Goal: Transaction & Acquisition: Purchase product/service

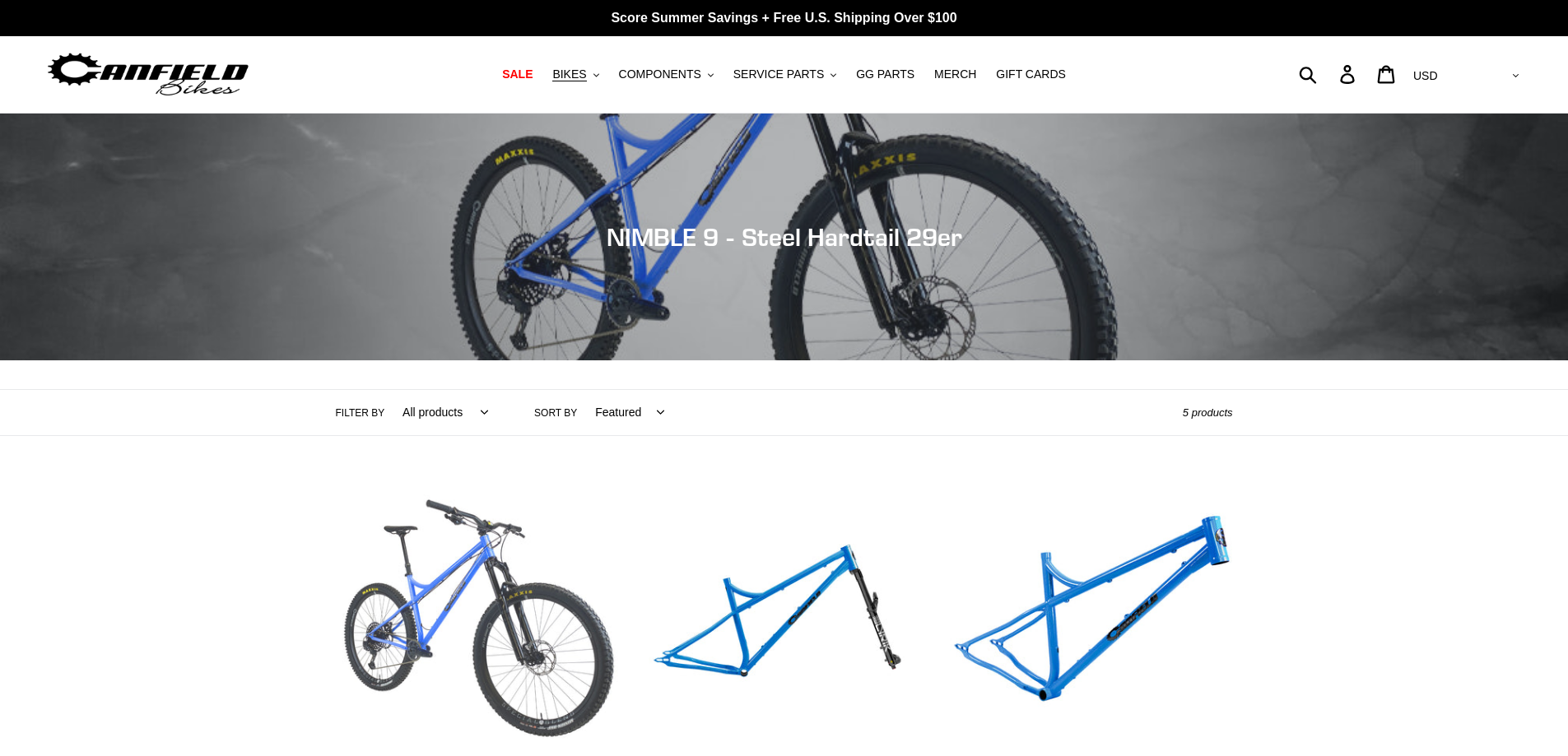
click at [398, 607] on link "NIMBLE 9 - Complete Bike" at bounding box center [476, 654] width 282 height 347
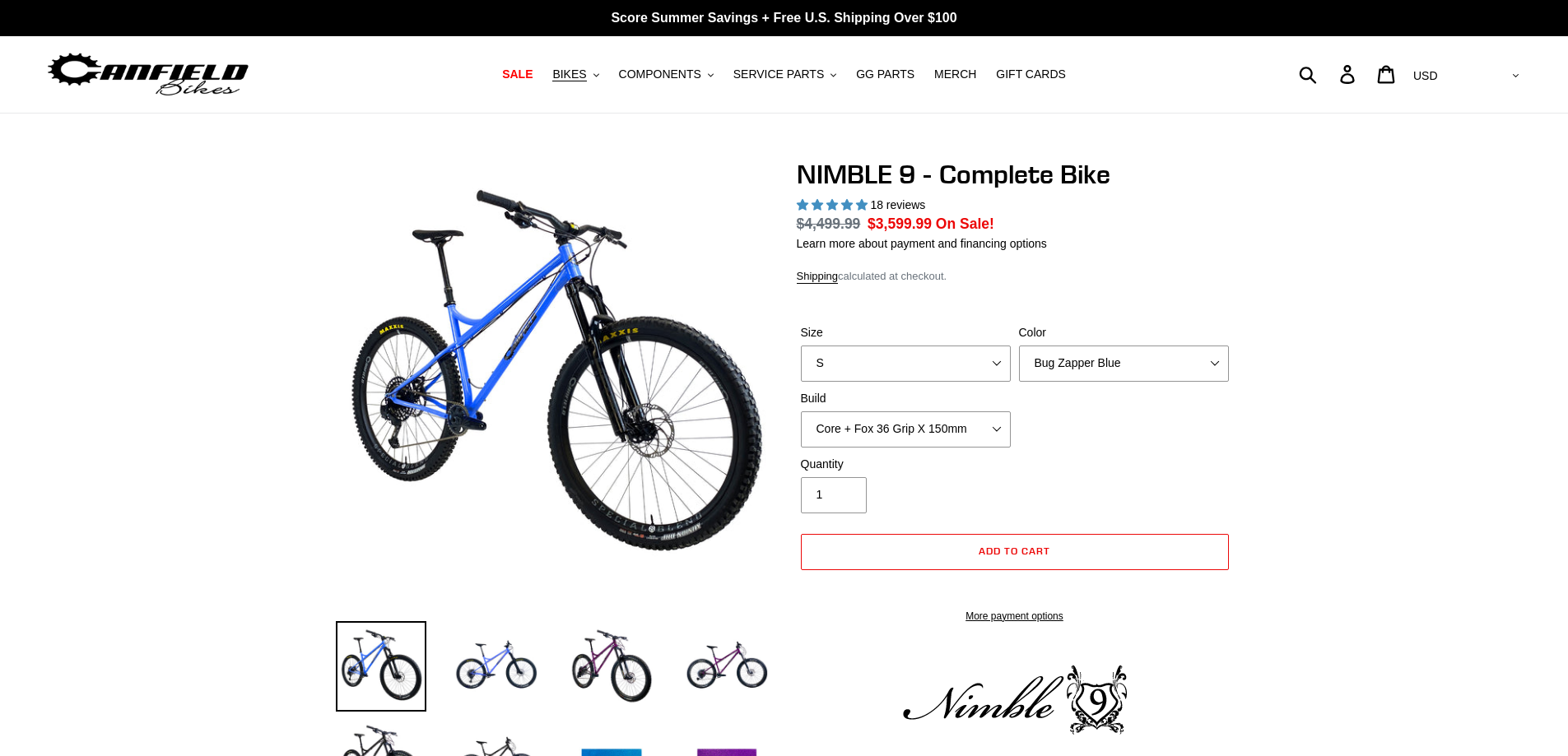
select select "highest-rating"
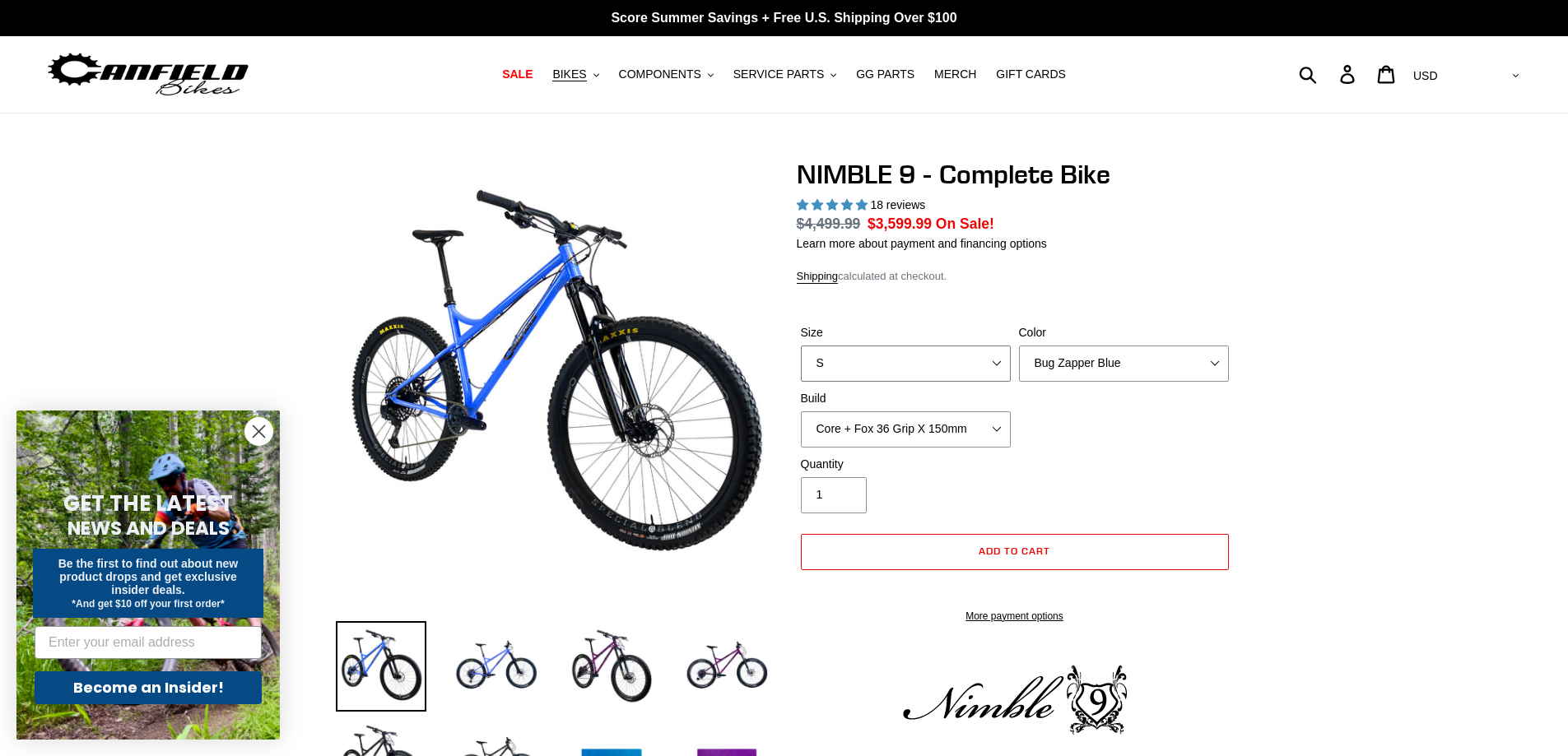
click at [998, 365] on select "S M L XL" at bounding box center [905, 363] width 210 height 36
select select "L"
click at [801, 346] on select "S M L XL" at bounding box center [905, 363] width 210 height 36
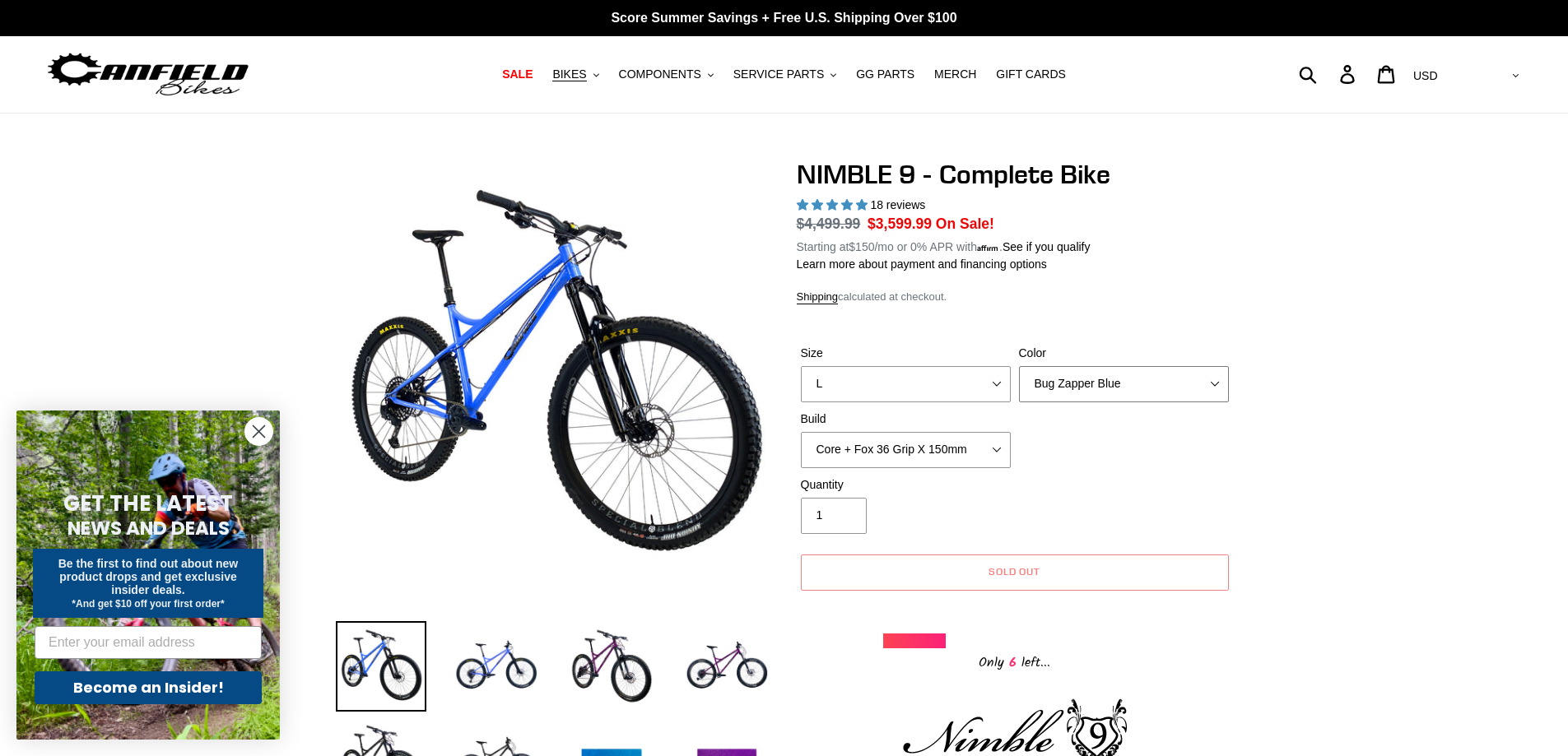
click at [1208, 382] on select "Bug Zapper Blue Purple Haze - Sold Out Galaxy Black" at bounding box center [1123, 384] width 210 height 36
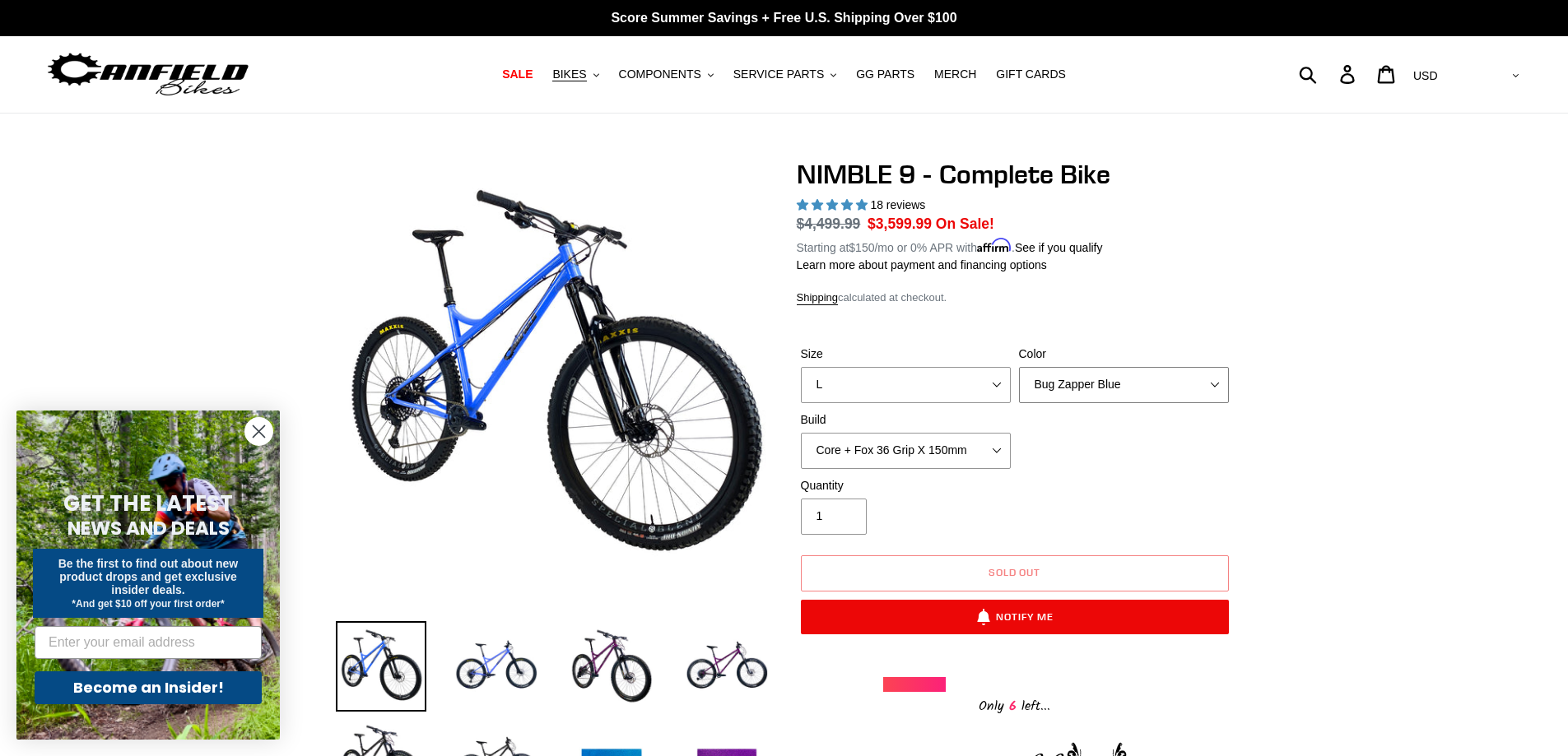
select select "Galaxy Black"
click at [1019, 367] on select "Bug Zapper Blue Purple Haze - Sold Out Galaxy Black" at bounding box center [1123, 384] width 210 height 36
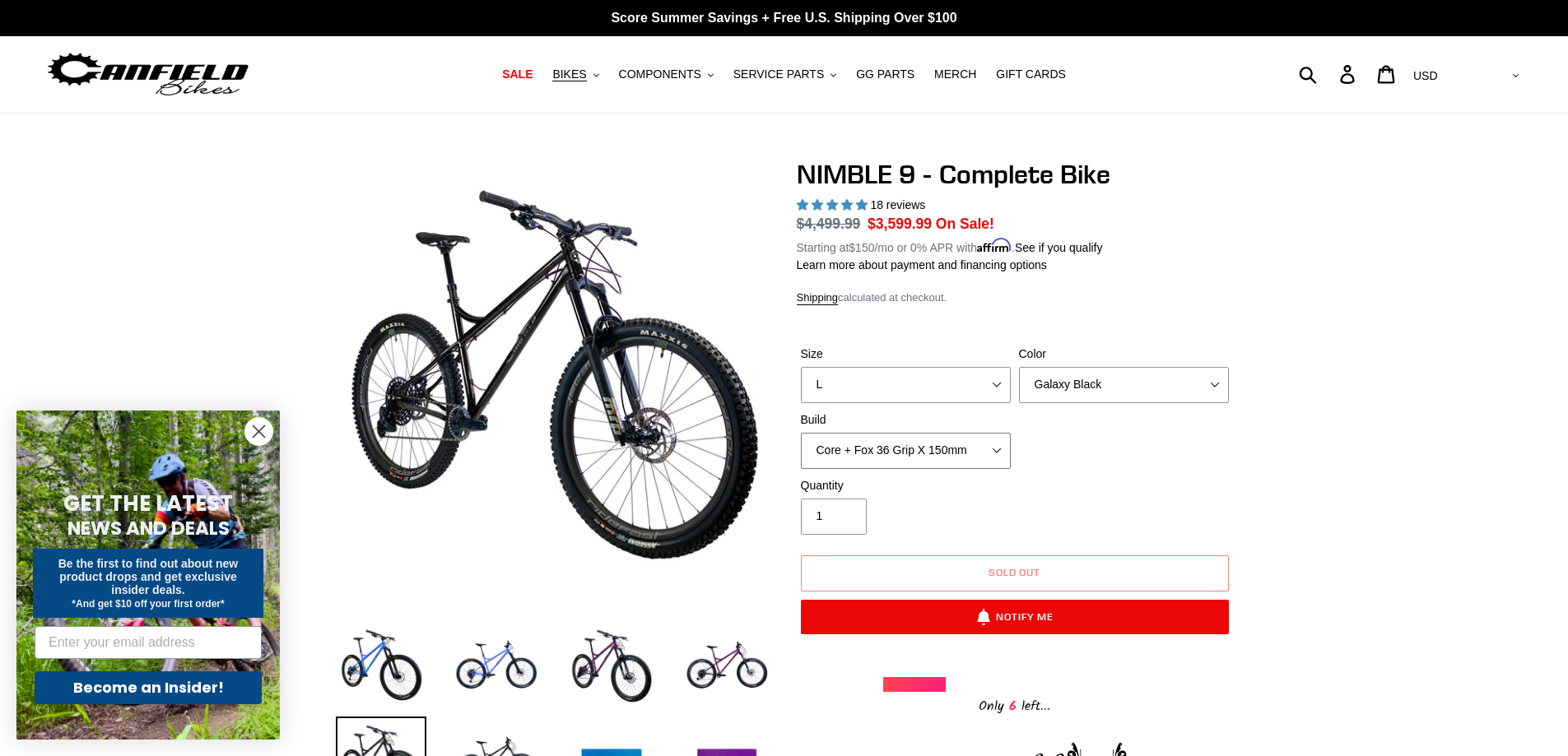
click at [999, 447] on select "Core + Fox 36 Grip X 150mm Pro + Fox 36 Grip X 150mm Core + RockShox Lyrik Ulti…" at bounding box center [905, 450] width 210 height 36
click at [801, 433] on select "Core + Fox 36 Grip X 150mm Pro + Fox 36 Grip X 150mm Core + RockShox Lyrik Ulti…" at bounding box center [905, 450] width 210 height 36
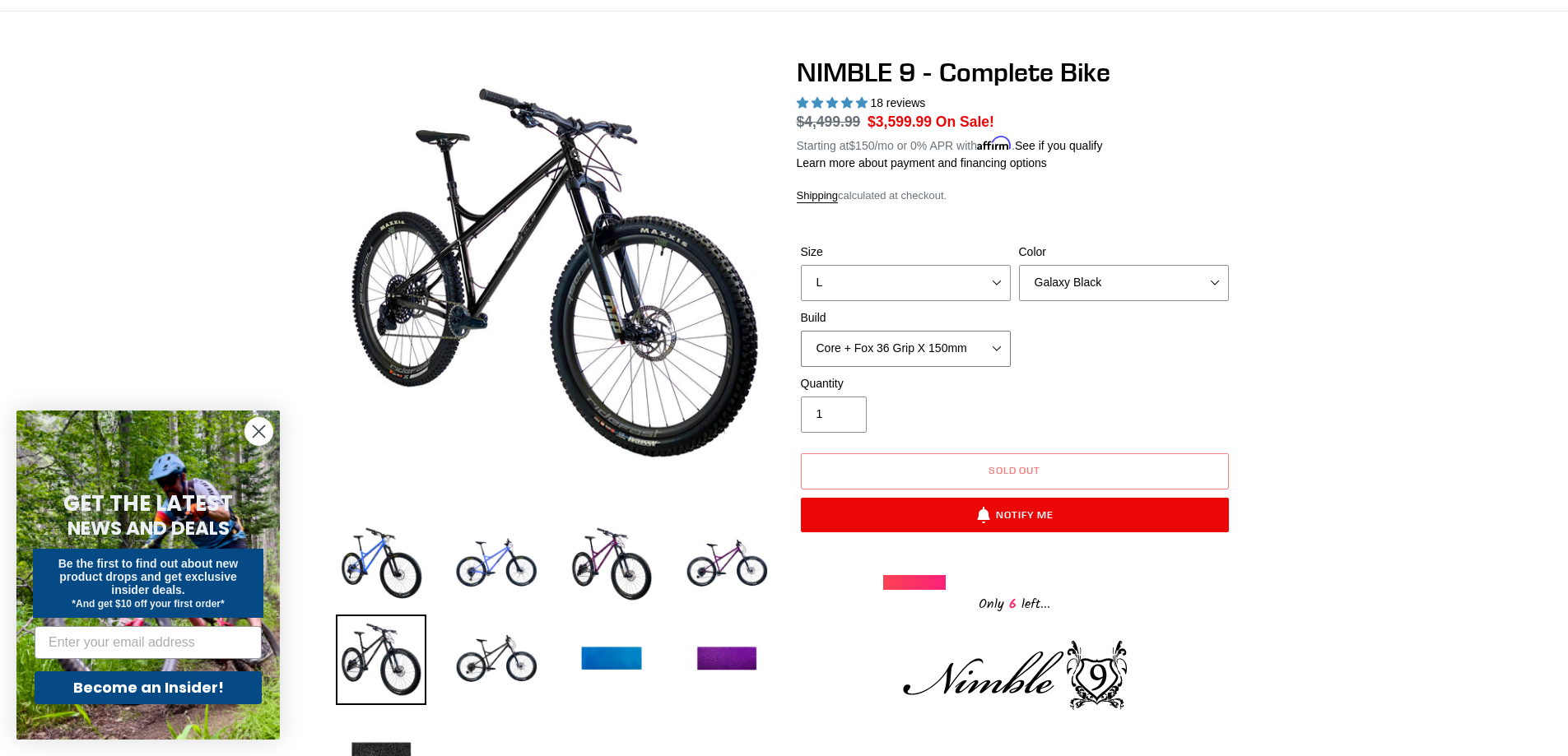
scroll to position [82, 0]
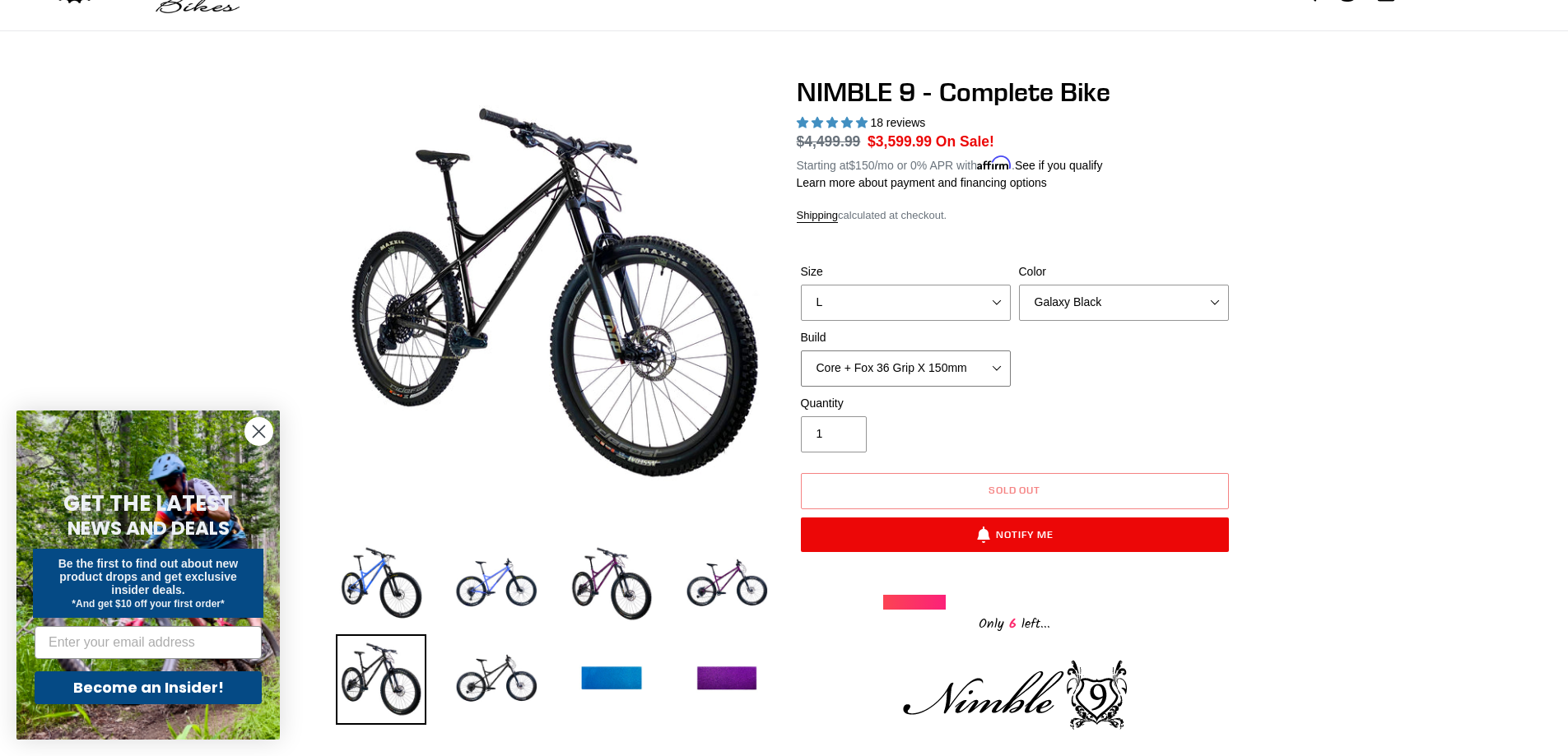
click at [998, 366] on select "Core + Fox 36 Grip X 150mm Pro + Fox 36 Grip X 150mm Core + RockShox Lyrik Ulti…" at bounding box center [905, 368] width 210 height 36
click at [801, 350] on select "Core + Fox 36 Grip X 150mm Pro + Fox 36 Grip X 150mm Core + RockShox Lyrik Ulti…" at bounding box center [905, 368] width 210 height 36
click at [994, 366] on select "Core + Fox 36 Grip X 150mm Pro + Fox 36 Grip X 150mm Core + RockShox Lyrik Ulti…" at bounding box center [905, 368] width 210 height 36
click at [801, 350] on select "Core + Fox 36 Grip X 150mm Pro + Fox 36 Grip X 150mm Core + RockShox Lyrik Ulti…" at bounding box center [905, 368] width 210 height 36
click at [995, 372] on select "Core + Fox 36 Grip X 150mm Pro + Fox 36 Grip X 150mm Core + RockShox Lyrik Ulti…" at bounding box center [905, 368] width 210 height 36
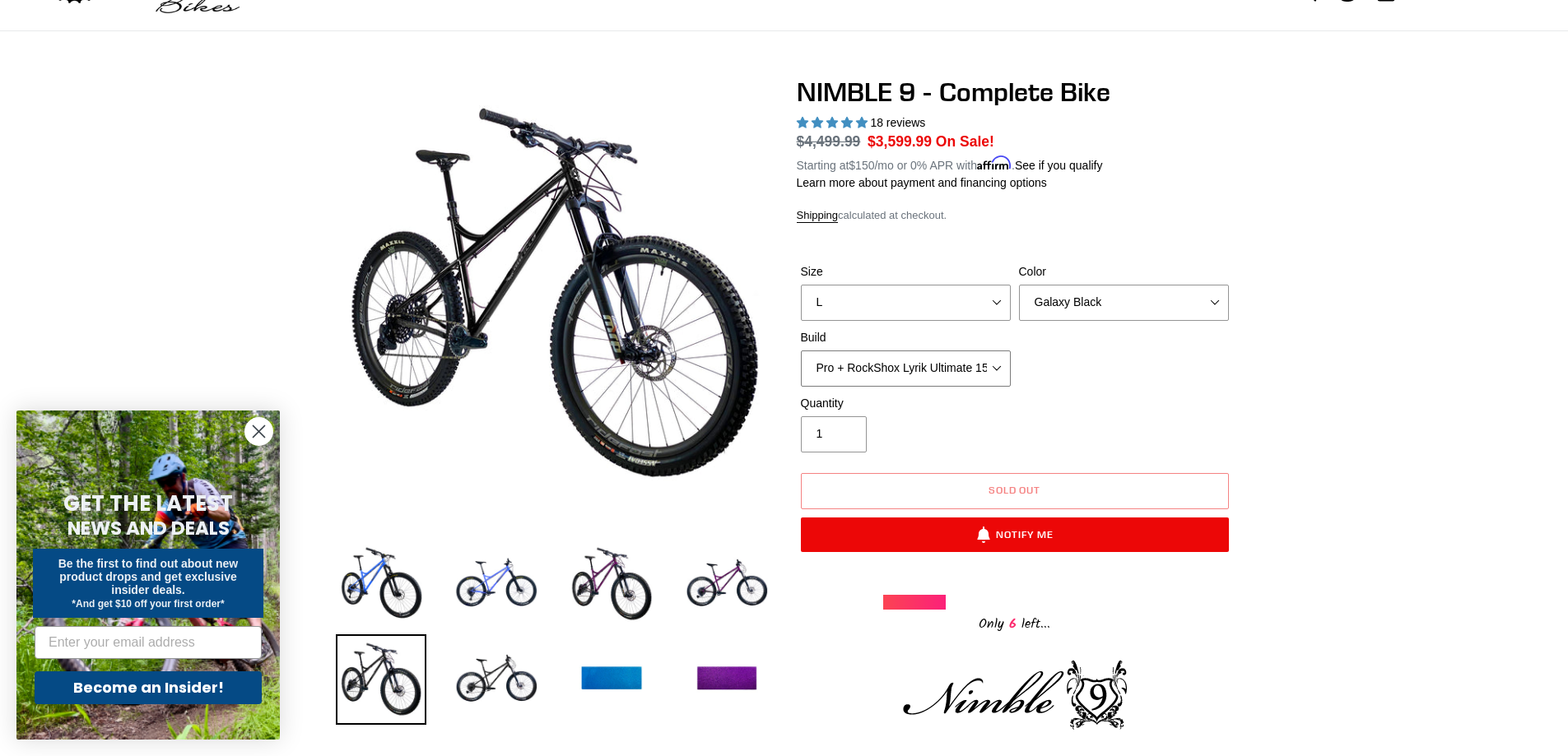
click at [801, 350] on select "Core + Fox 36 Grip X 150mm Pro + Fox 36 Grip X 150mm Core + RockShox Lyrik Ulti…" at bounding box center [905, 368] width 210 height 36
click at [1000, 363] on select "Core + Fox 36 Grip X 150mm Pro + Fox 36 Grip X 150mm Core + RockShox Lyrik Ulti…" at bounding box center [905, 368] width 210 height 36
select select "Core + Fox 36 Grip X 150mm"
click at [801, 350] on select "Core + Fox 36 Grip X 150mm Pro + Fox 36 Grip X 150mm Core + RockShox Lyrik Ulti…" at bounding box center [905, 368] width 210 height 36
click at [1220, 286] on select "Bug Zapper Blue Purple Haze - Sold Out Galaxy Black" at bounding box center [1123, 302] width 210 height 36
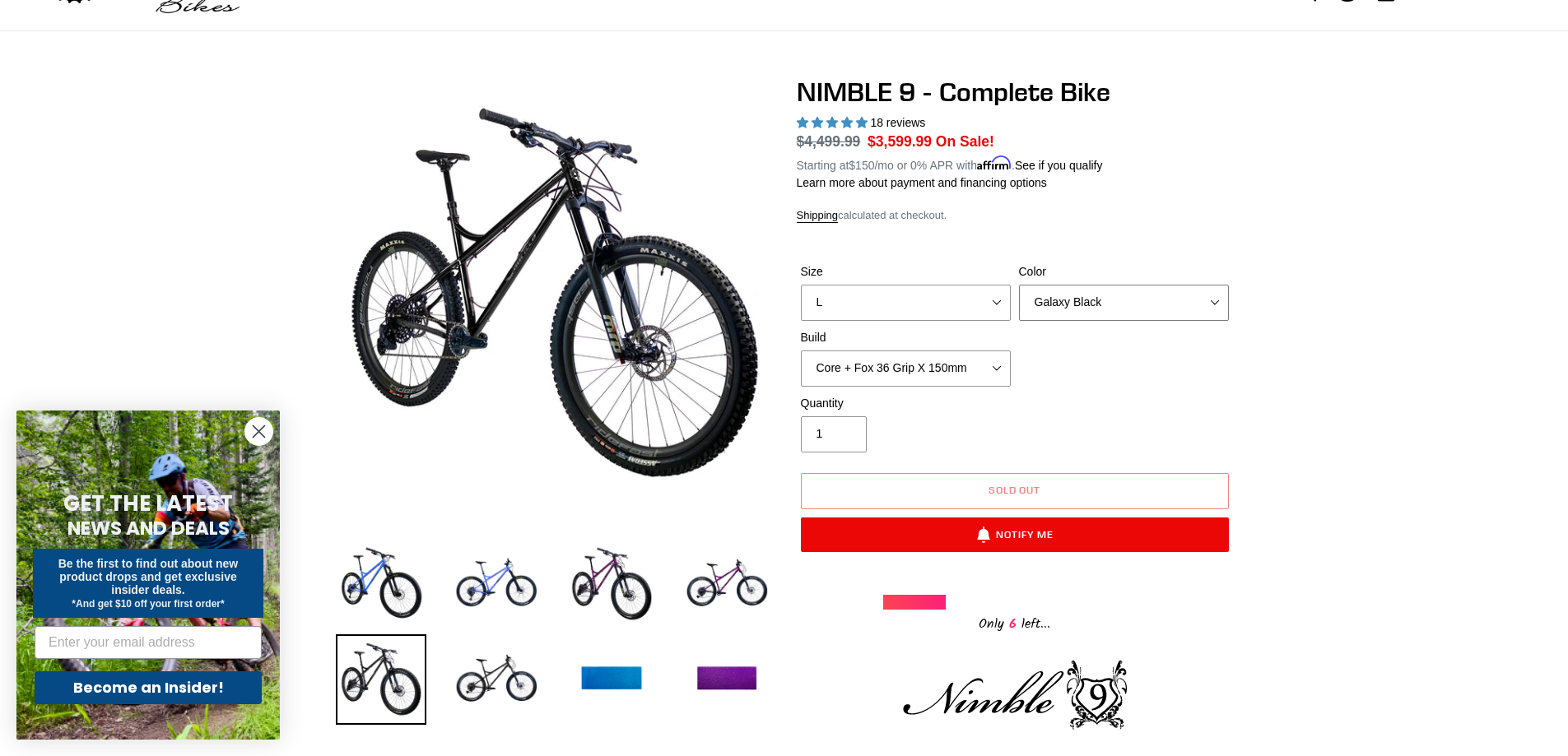
select select "Bug Zapper Blue"
click at [1019, 285] on select "Bug Zapper Blue Purple Haze - Sold Out Galaxy Black" at bounding box center [1123, 302] width 210 height 36
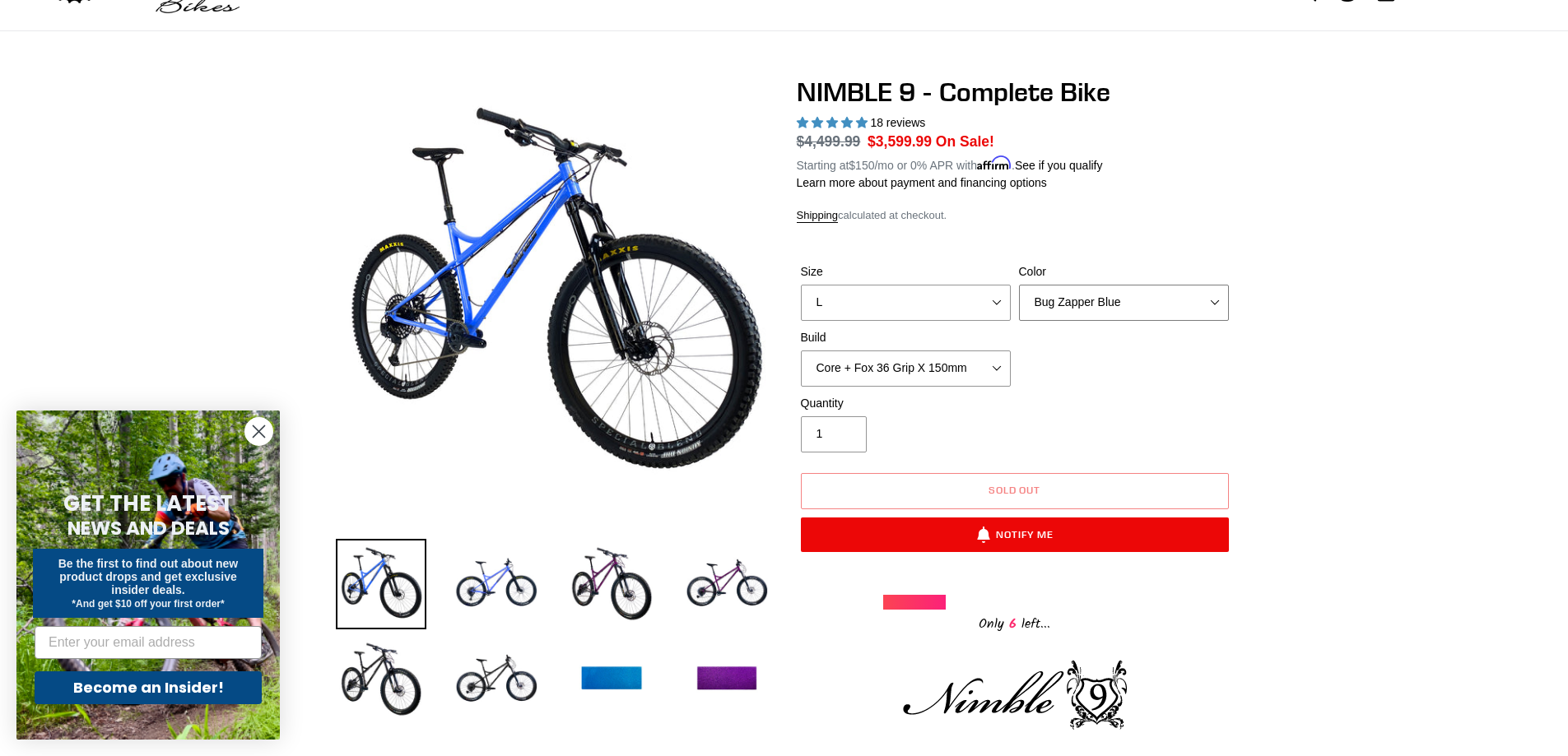
click at [1207, 299] on select "Bug Zapper Blue Purple Haze - Sold Out Galaxy Black" at bounding box center [1123, 302] width 210 height 36
click at [1019, 285] on select "Bug Zapper Blue Purple Haze - Sold Out Galaxy Black" at bounding box center [1123, 302] width 210 height 36
